Goal: Communication & Community: Answer question/provide support

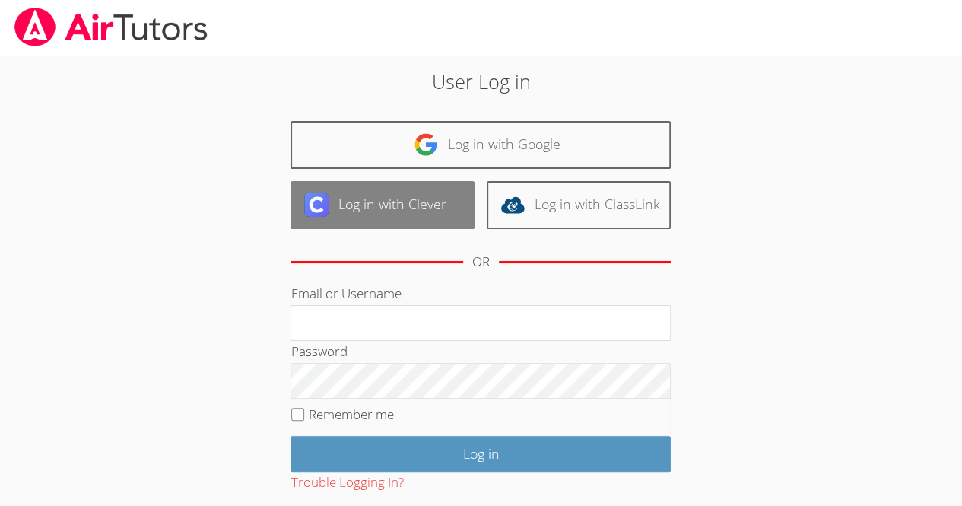
click at [435, 184] on link "Log in with Clever" at bounding box center [383, 205] width 184 height 48
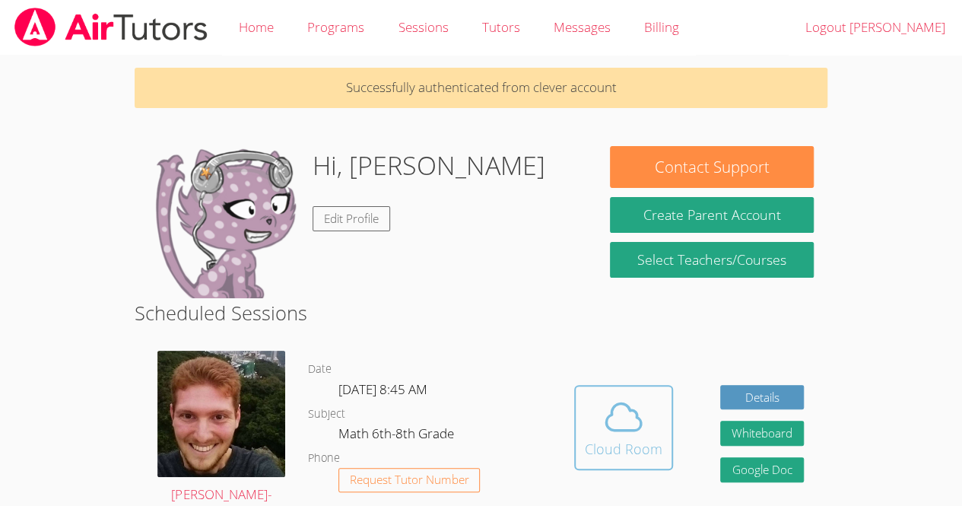
click at [621, 404] on icon at bounding box center [623, 417] width 35 height 27
click at [607, 392] on button "Cloud Room" at bounding box center [623, 427] width 99 height 85
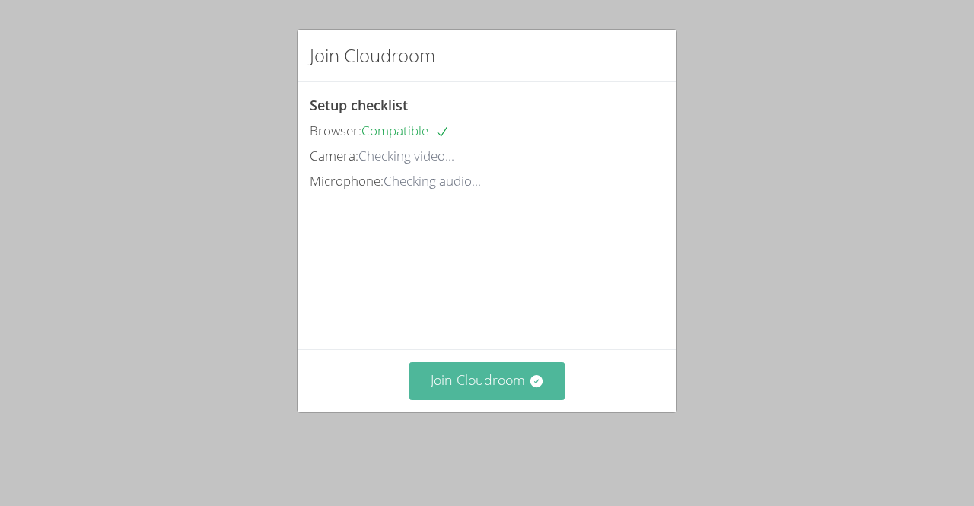
click at [479, 399] on button "Join Cloudroom" at bounding box center [487, 380] width 156 height 37
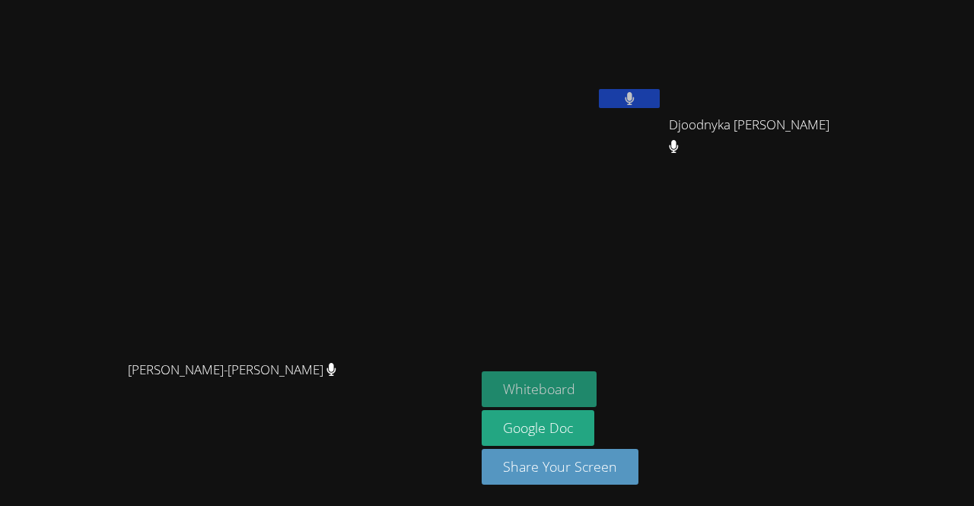
click at [596, 382] on button "Whiteboard" at bounding box center [539, 389] width 115 height 36
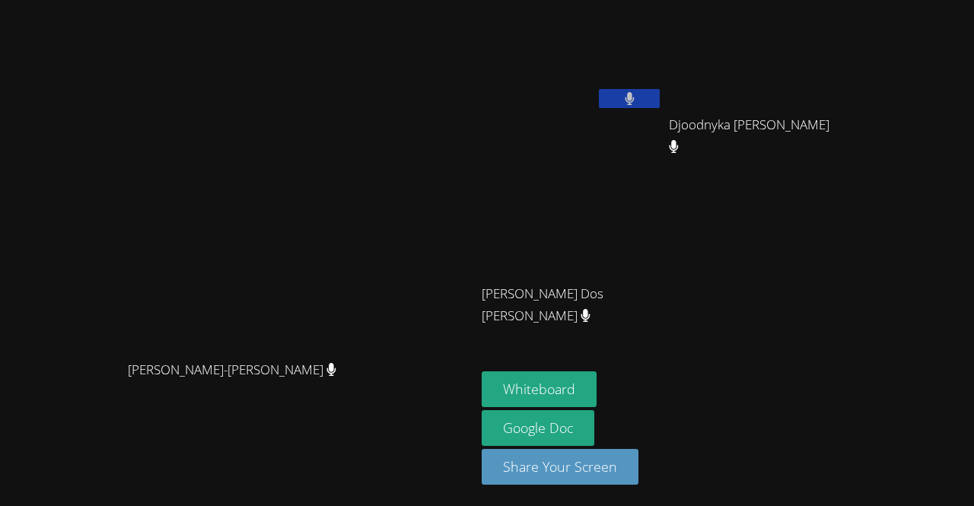
drag, startPoint x: 287, startPoint y: 282, endPoint x: 307, endPoint y: 453, distance: 171.6
click at [307, 453] on div "[PERSON_NAME]-[PERSON_NAME]-[PERSON_NAME]" at bounding box center [237, 253] width 463 height 494
drag, startPoint x: 709, startPoint y: 173, endPoint x: 692, endPoint y: 299, distance: 127.4
click at [692, 299] on div "[PERSON_NAME] Djoodnyka [PERSON_NAME] Djoodnyka [PERSON_NAME] [PERSON_NAME] Dos…" at bounding box center [666, 172] width 368 height 332
click at [795, 329] on div "[PERSON_NAME] Djoodnyka [PERSON_NAME] Djoodnyka [PERSON_NAME] [PERSON_NAME] Dos…" at bounding box center [666, 172] width 368 height 332
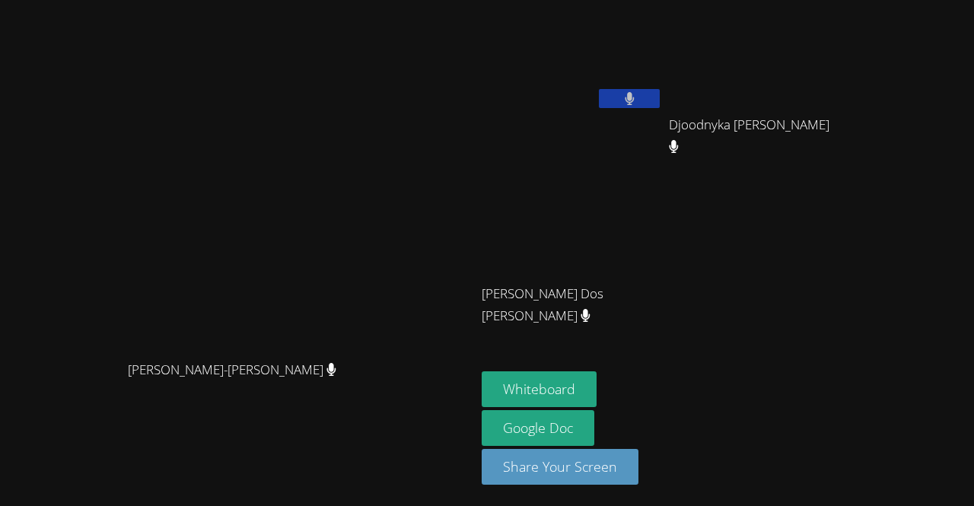
click at [660, 97] on button at bounding box center [629, 98] width 61 height 19
click at [660, 107] on button at bounding box center [629, 98] width 61 height 19
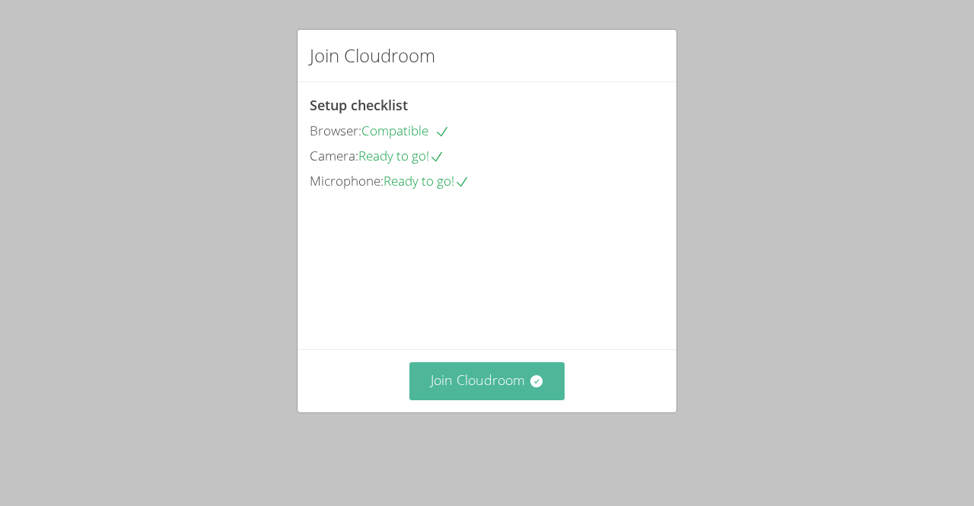
drag, startPoint x: 494, startPoint y: 412, endPoint x: 456, endPoint y: 397, distance: 41.7
drag, startPoint x: 456, startPoint y: 397, endPoint x: 439, endPoint y: 409, distance: 20.3
drag, startPoint x: 439, startPoint y: 409, endPoint x: 430, endPoint y: 406, distance: 9.4
click at [430, 399] on button "Join Cloudroom" at bounding box center [487, 380] width 156 height 37
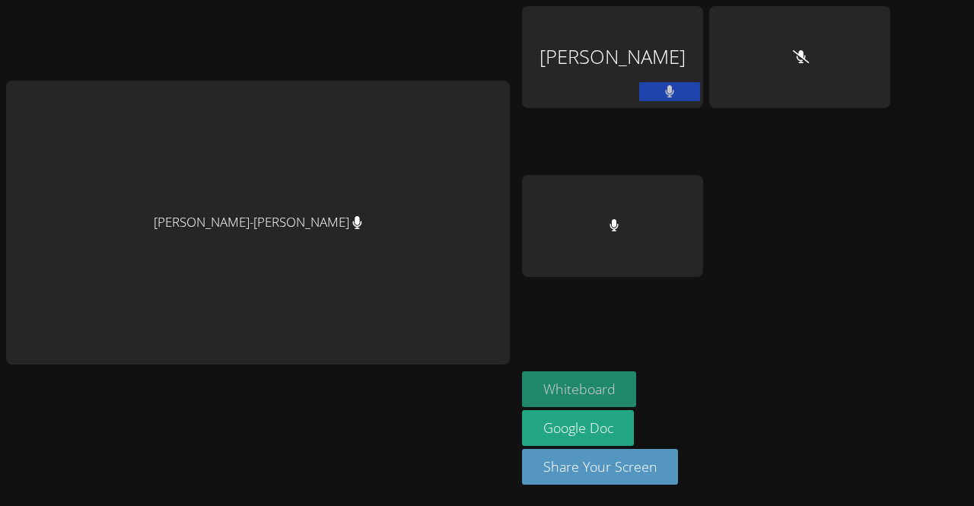
click at [622, 396] on div "Whiteboard Google Doc Share Your Screen" at bounding box center [706, 434] width 368 height 126
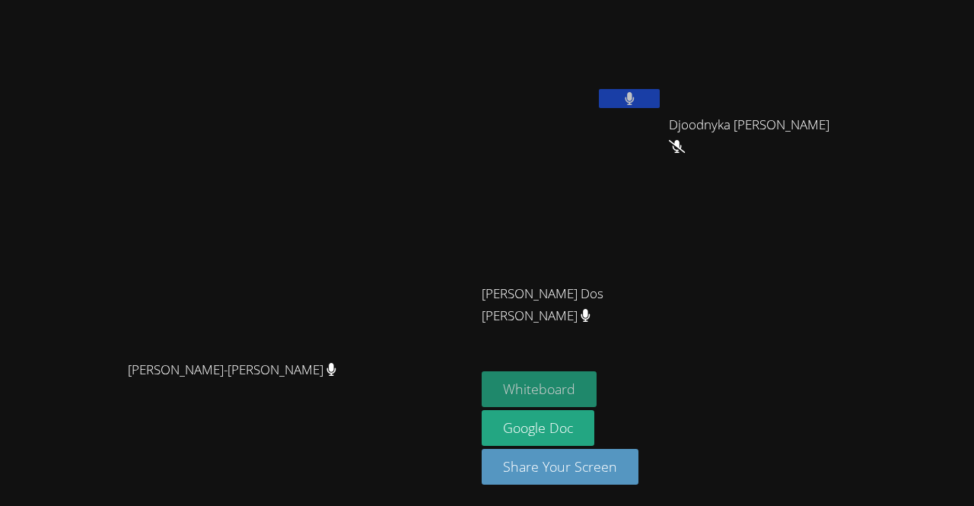
click at [596, 387] on button "Whiteboard" at bounding box center [539, 389] width 115 height 36
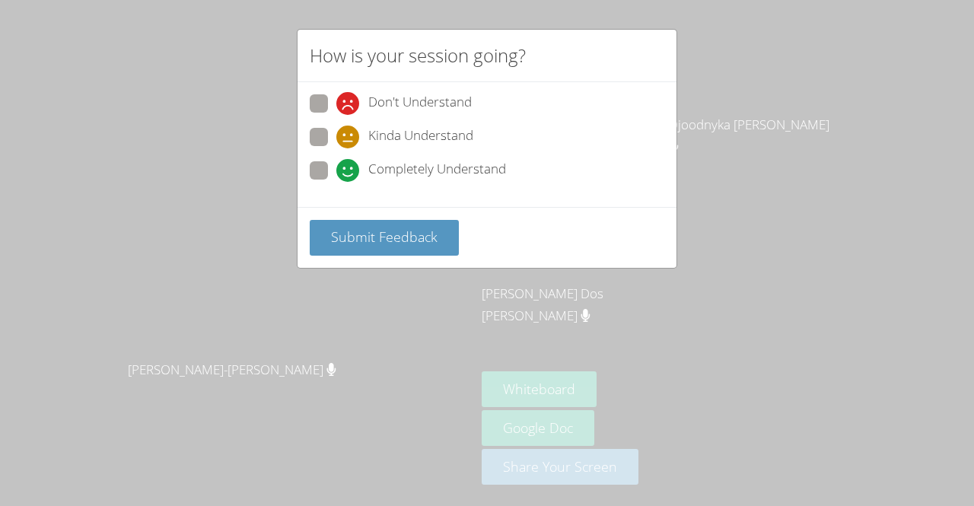
click at [397, 141] on span "Kinda Understand" at bounding box center [420, 137] width 105 height 23
click at [349, 141] on input "Kinda Understand" at bounding box center [342, 134] width 13 height 13
radio input "true"
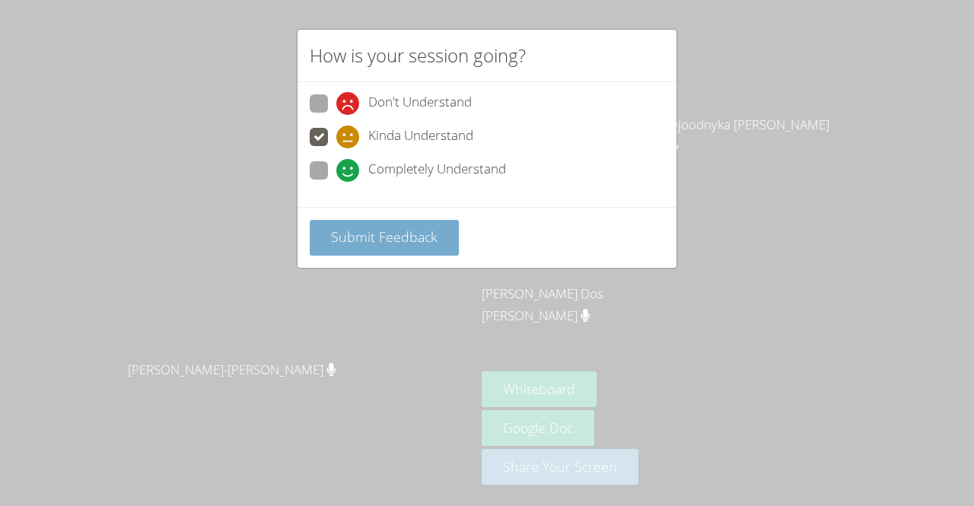
click at [424, 238] on span "Submit Feedback" at bounding box center [384, 236] width 107 height 18
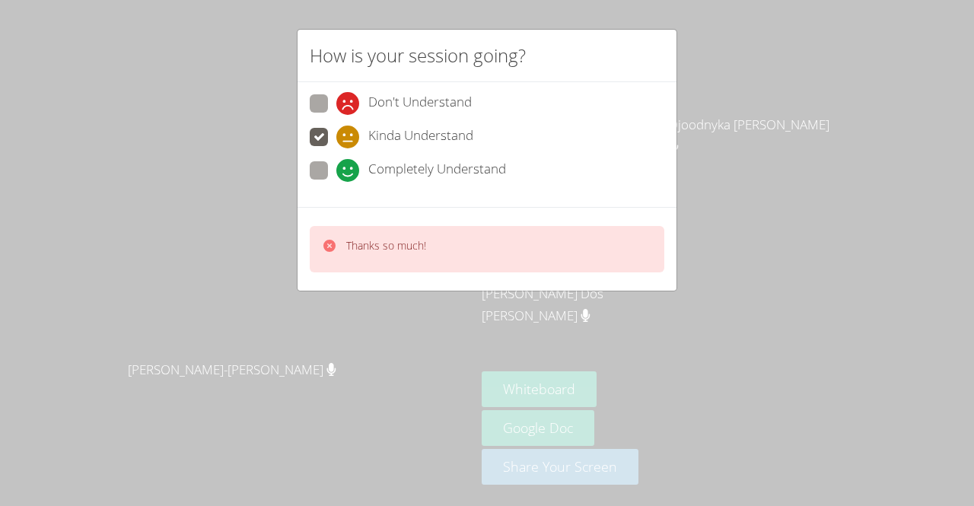
click at [422, 244] on p "Thanks so much!" at bounding box center [386, 245] width 80 height 15
